Goal: Transaction & Acquisition: Book appointment/travel/reservation

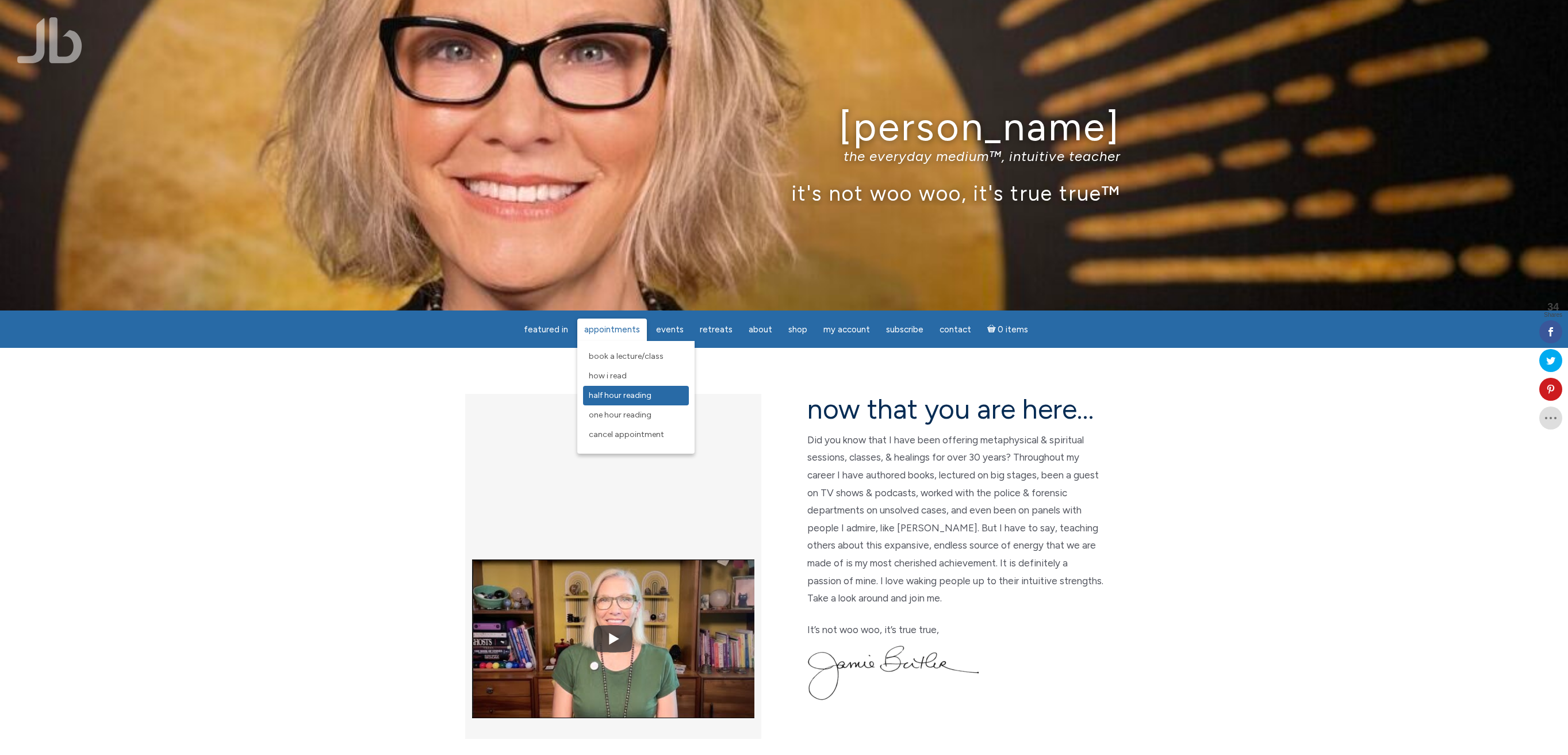
click at [620, 394] on span "Half Hour Reading" at bounding box center [620, 395] width 63 height 9
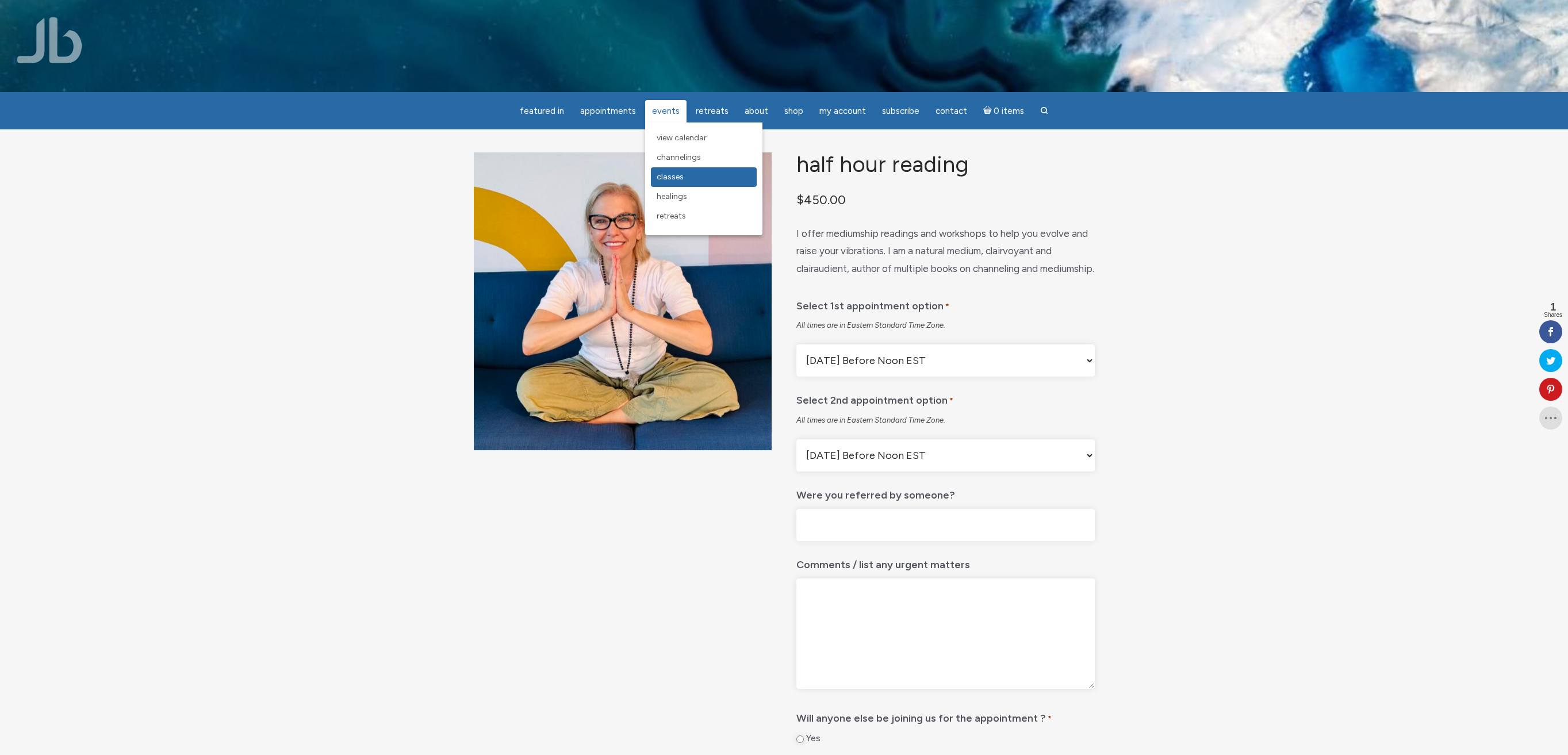
click at [674, 180] on span "Classes" at bounding box center [669, 176] width 27 height 9
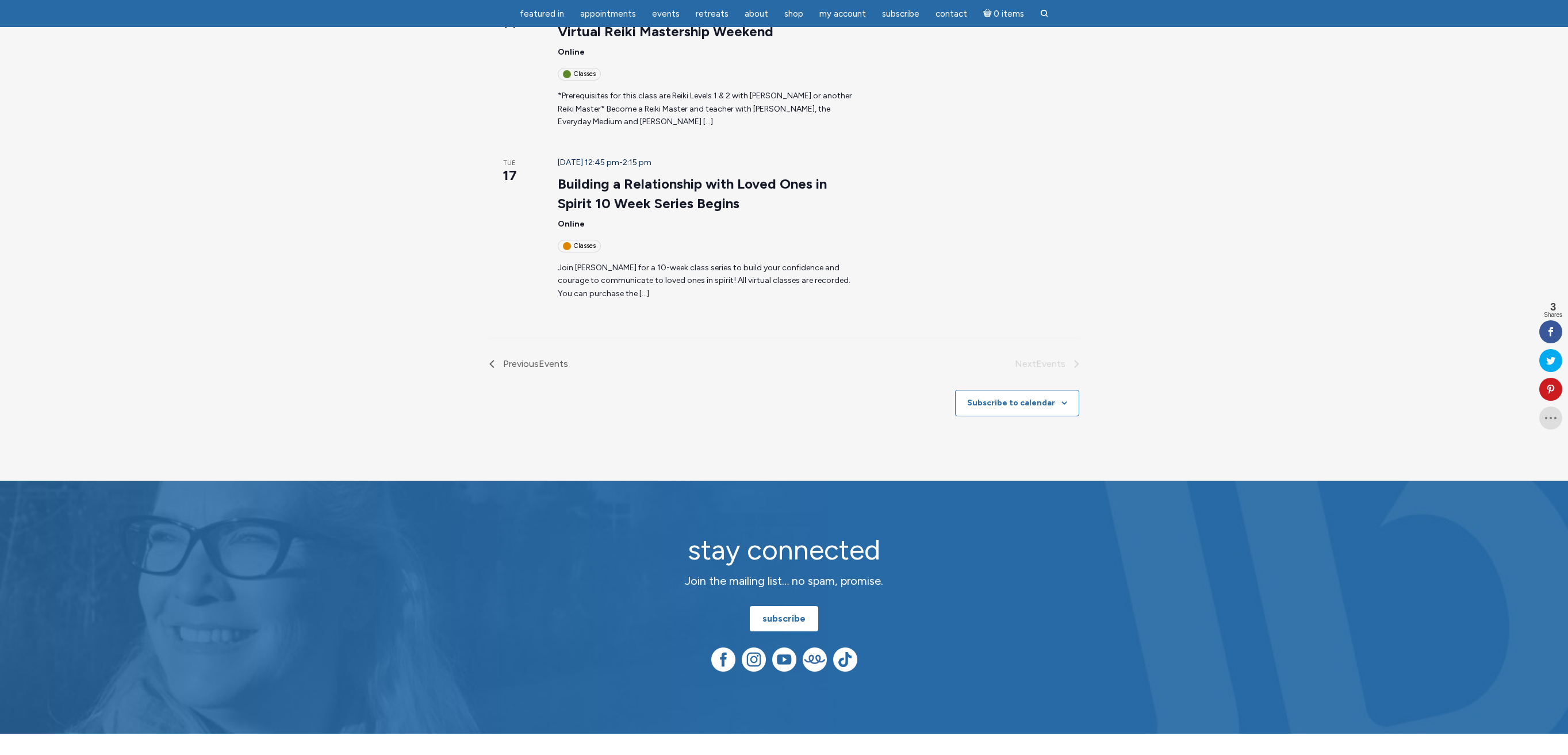
scroll to position [1362, 0]
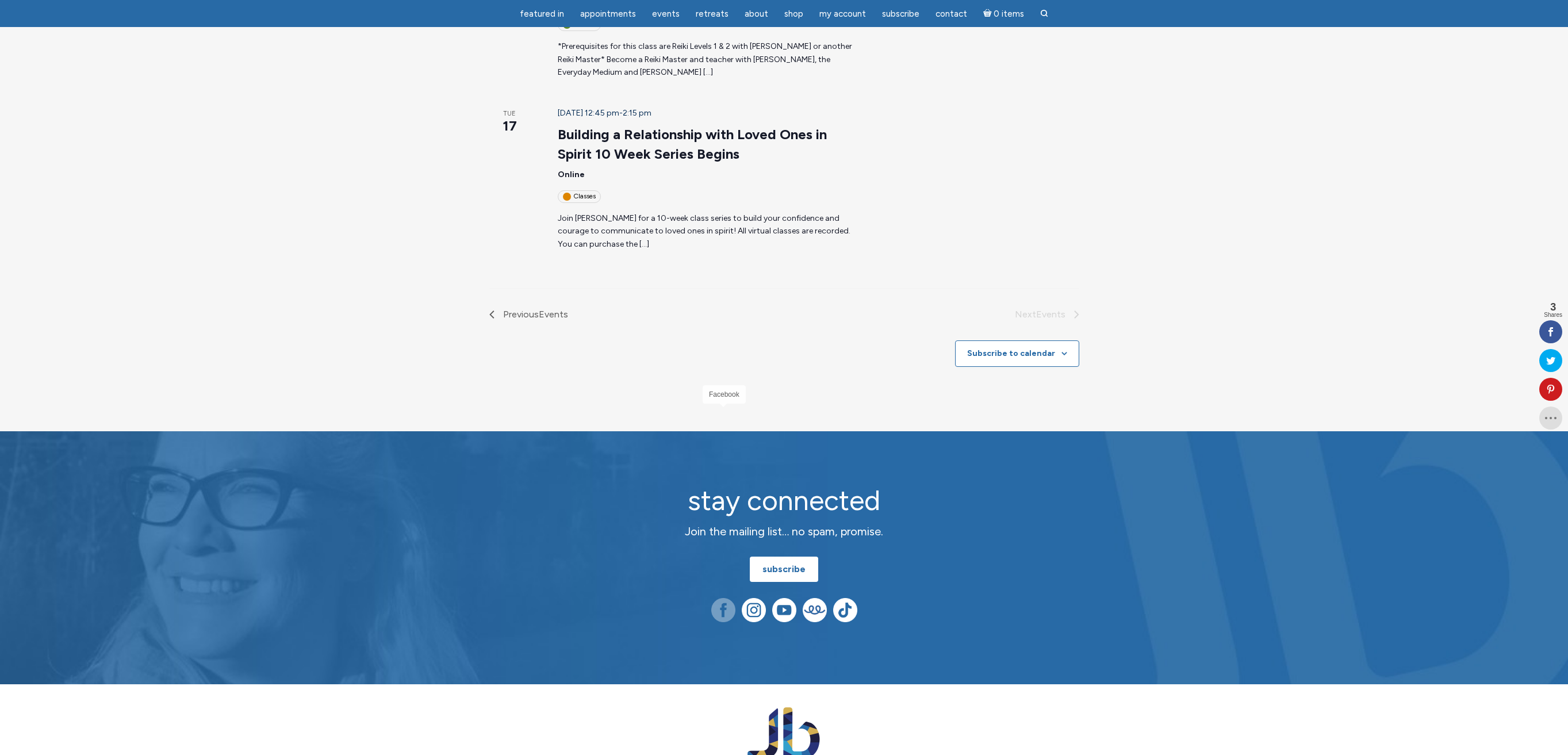
click at [727, 598] on img at bounding box center [724, 610] width 24 height 24
click at [757, 598] on img at bounding box center [754, 610] width 24 height 24
click at [754, 598] on img at bounding box center [754, 610] width 24 height 24
click at [786, 598] on img at bounding box center [784, 610] width 24 height 24
